Goal: Task Accomplishment & Management: Use online tool/utility

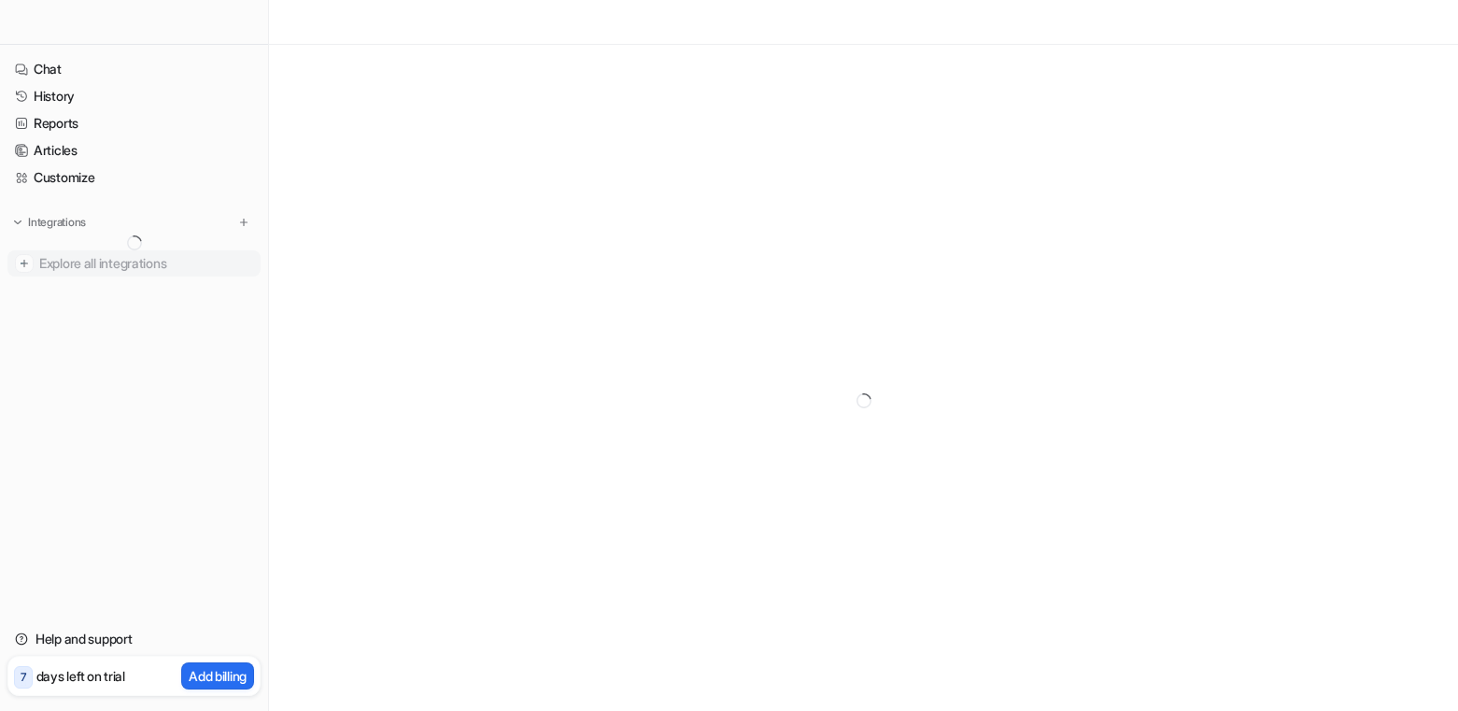
click at [25, 259] on img at bounding box center [24, 263] width 19 height 19
click at [156, 683] on div "7 days left on trial Add billing" at bounding box center [133, 676] width 253 height 40
click at [96, 668] on p "days left on trial" at bounding box center [80, 676] width 89 height 20
click at [34, 684] on div "7 days left on trial" at bounding box center [69, 675] width 111 height 27
click at [61, 260] on div "No integrations" at bounding box center [135, 250] width 249 height 31
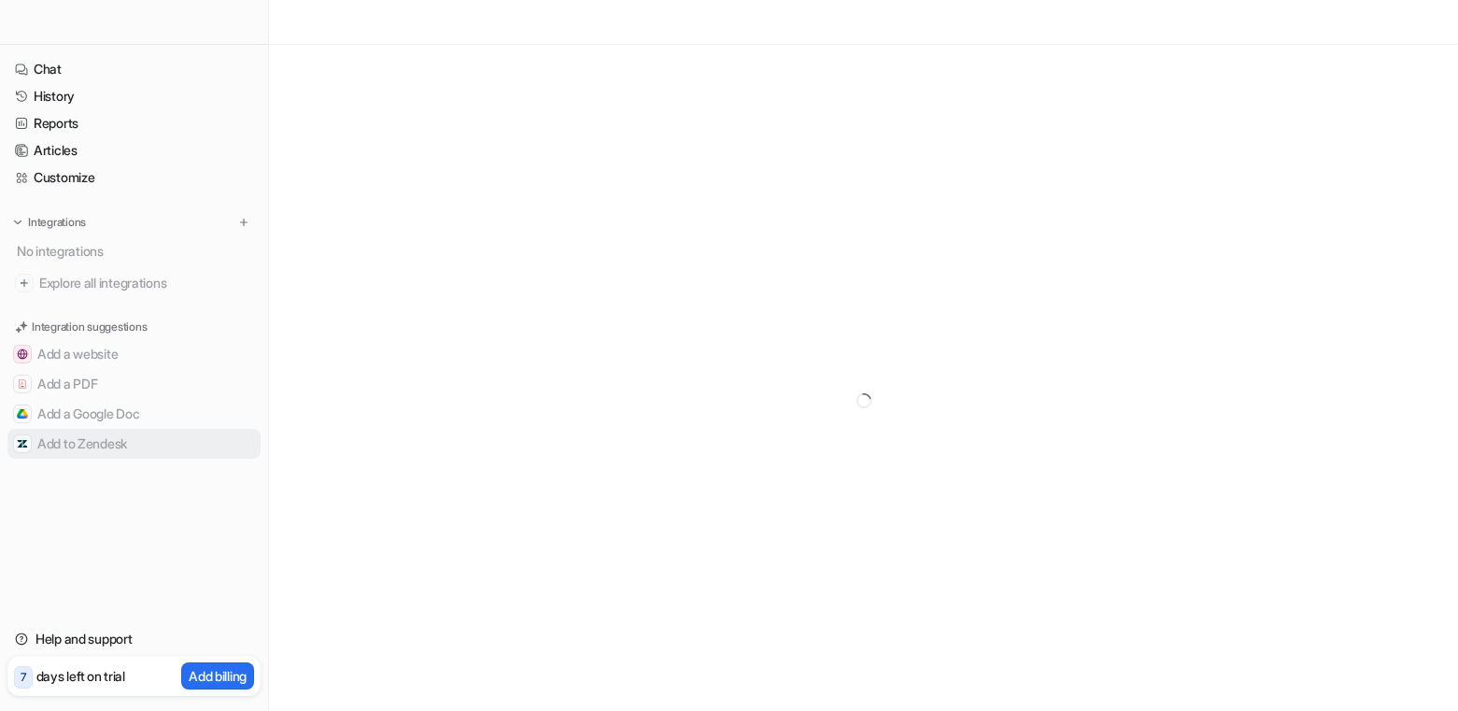
click at [41, 444] on button "Add to Zendesk" at bounding box center [133, 444] width 253 height 30
